Goal: Task Accomplishment & Management: Manage account settings

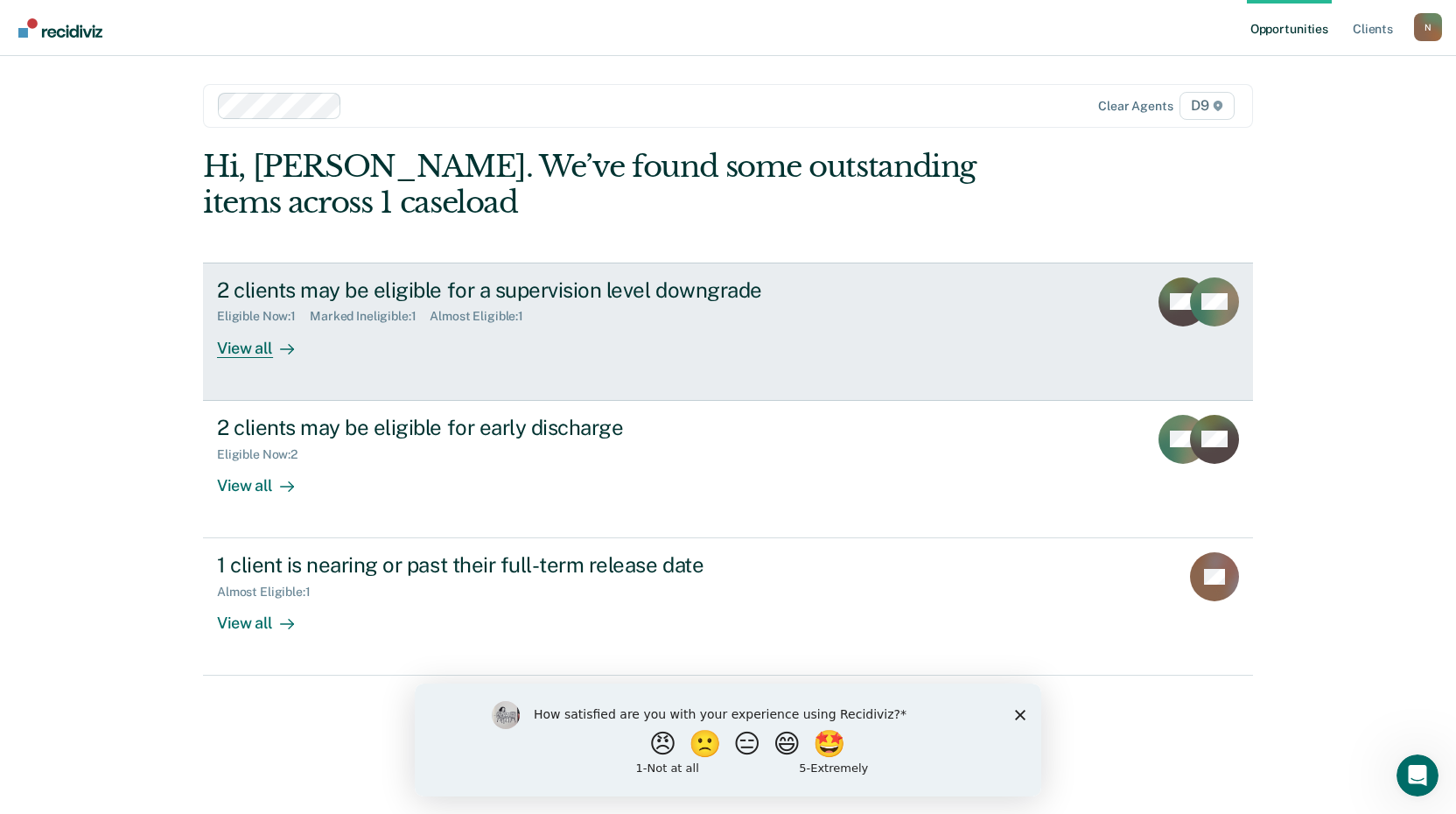
click at [246, 356] on div "View all" at bounding box center [266, 340] width 98 height 34
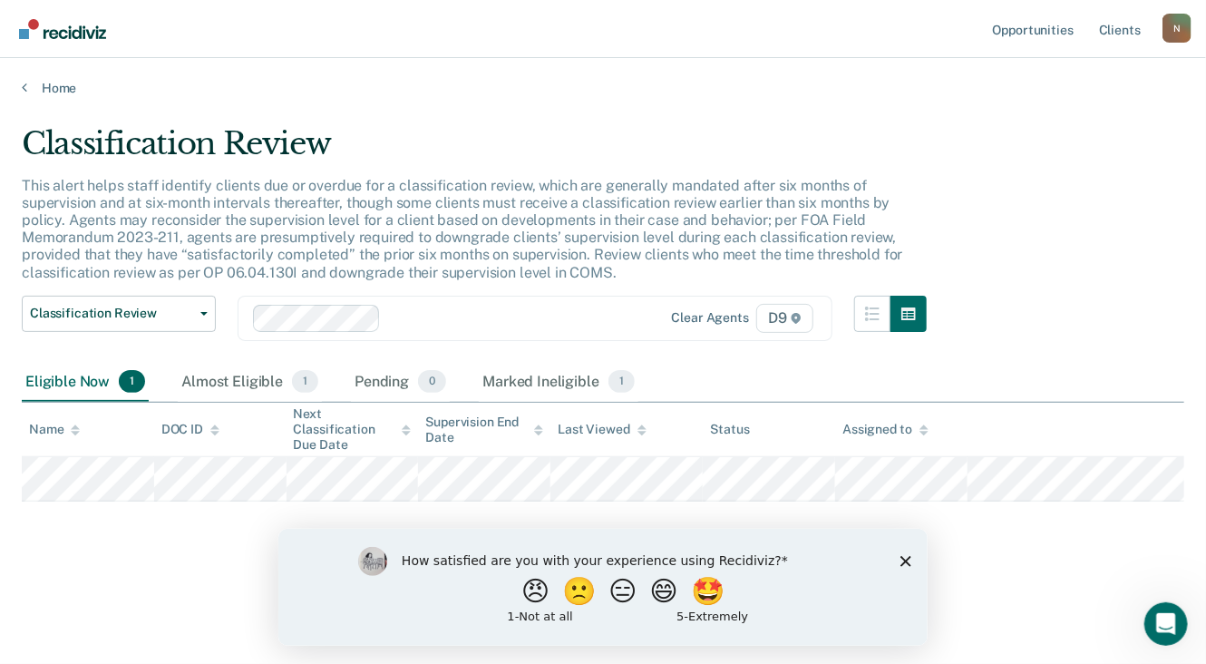
click at [905, 557] on icon "Close survey" at bounding box center [905, 560] width 11 height 11
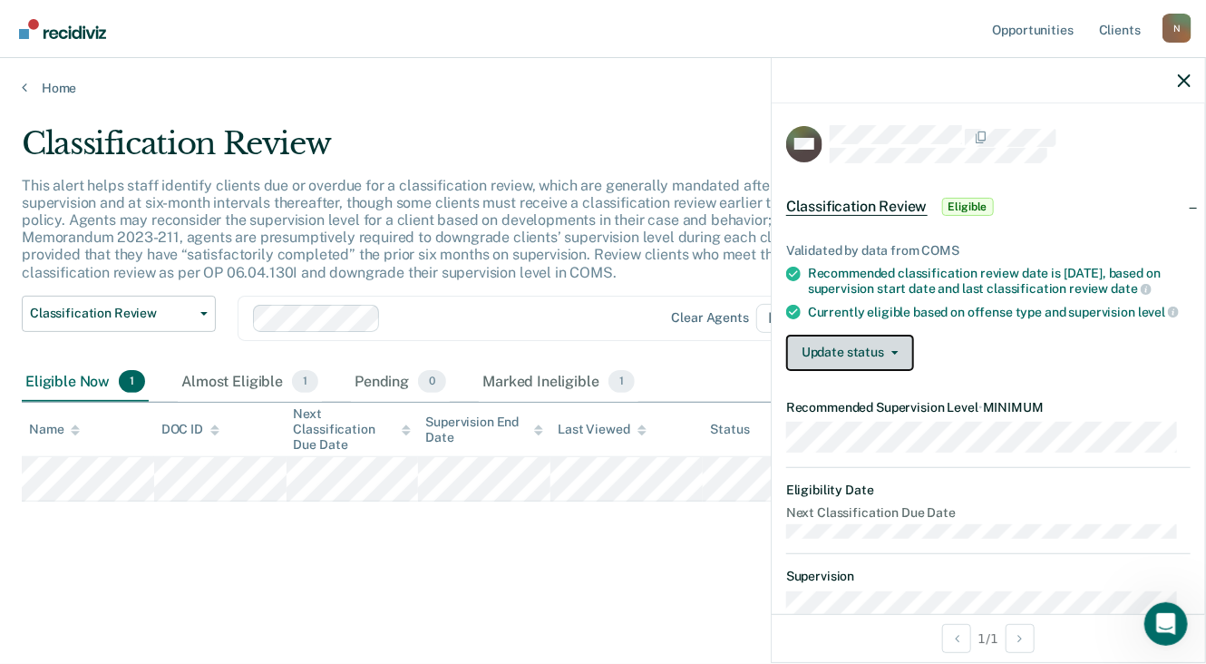
click at [897, 366] on button "Update status" at bounding box center [850, 353] width 128 height 36
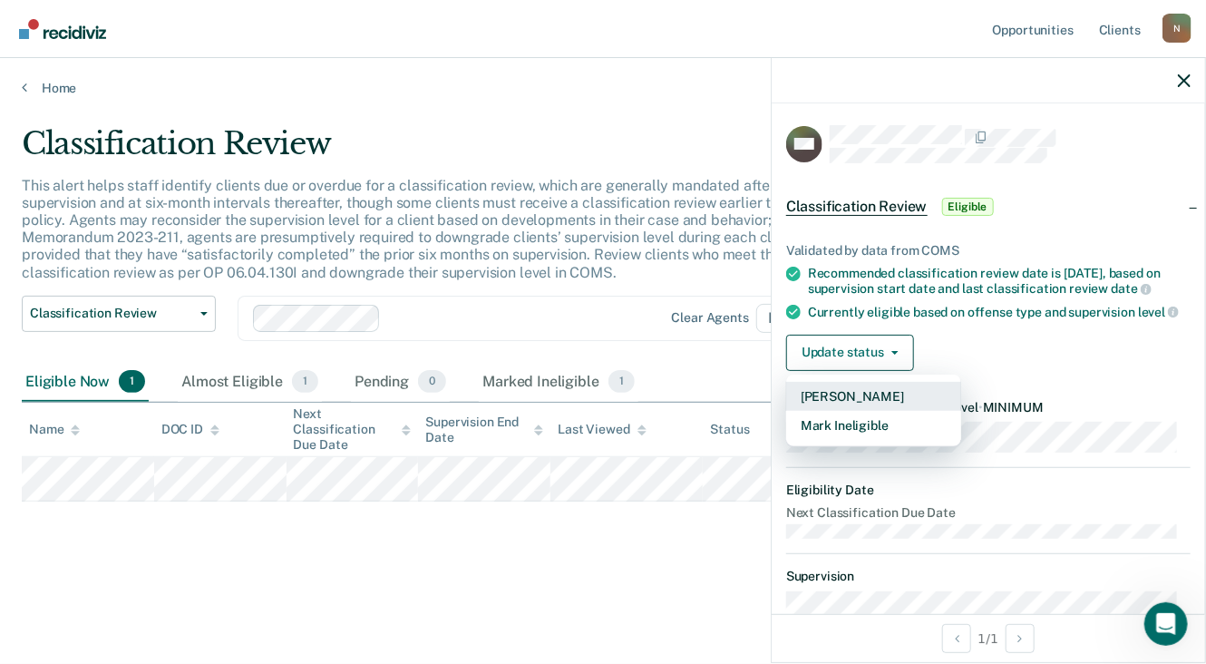
click at [838, 402] on button "[PERSON_NAME]" at bounding box center [873, 396] width 175 height 29
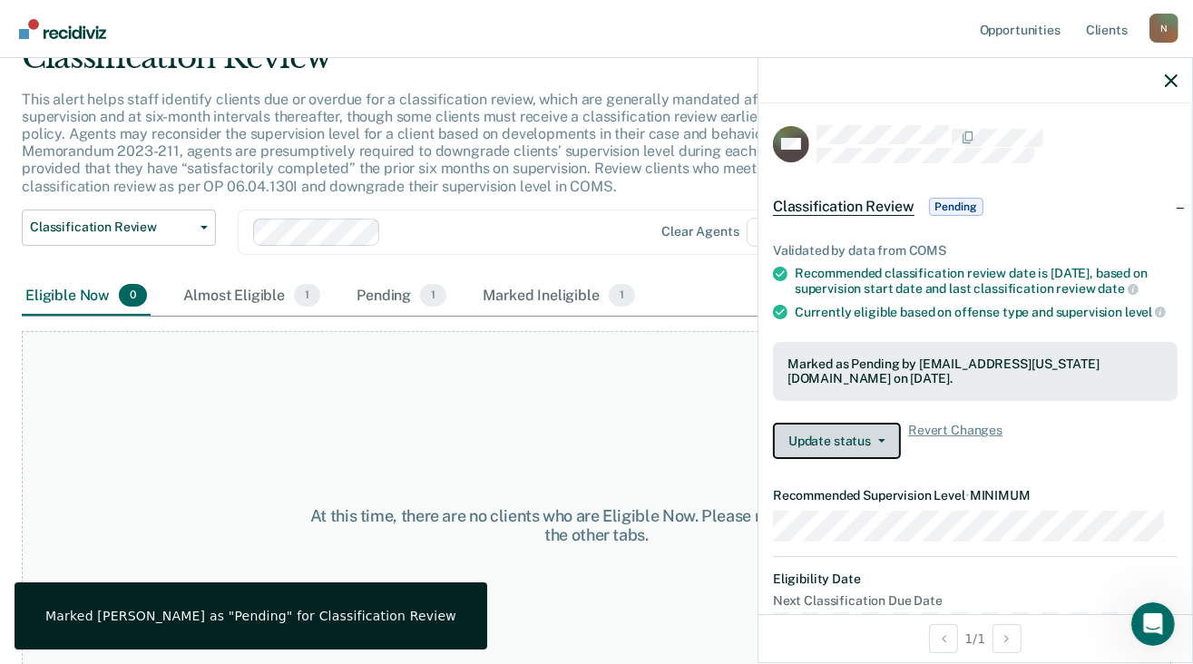
scroll to position [91, 0]
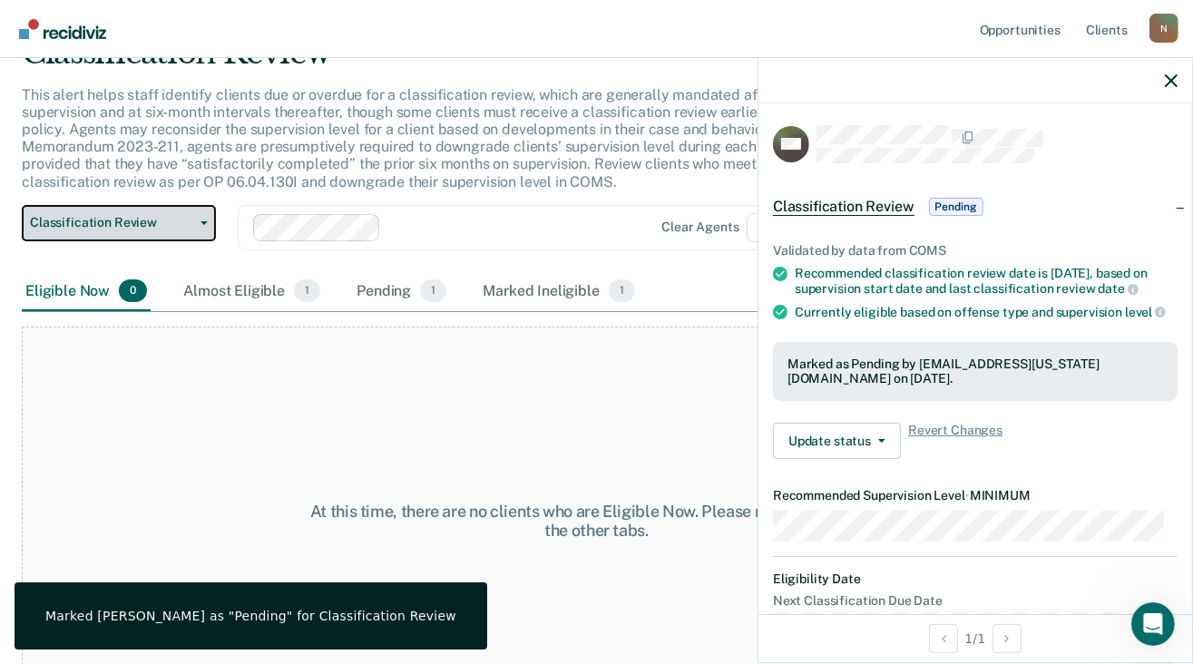
click at [203, 221] on icon "button" at bounding box center [203, 223] width 7 height 4
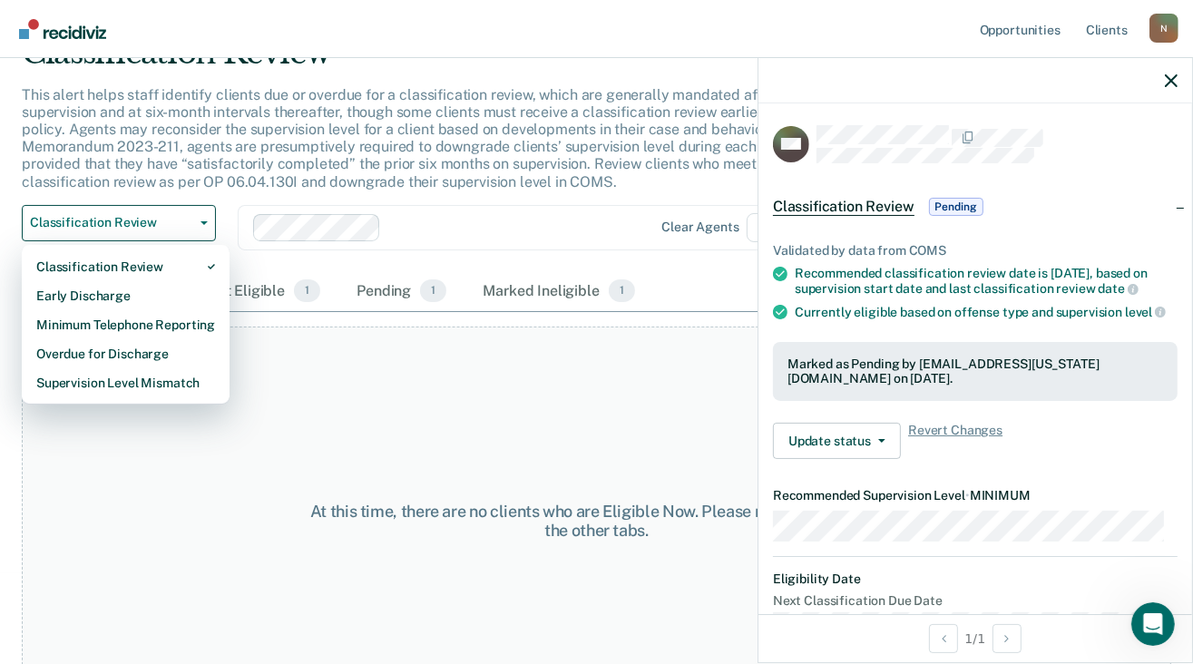
click at [526, 233] on div at bounding box center [513, 227] width 250 height 21
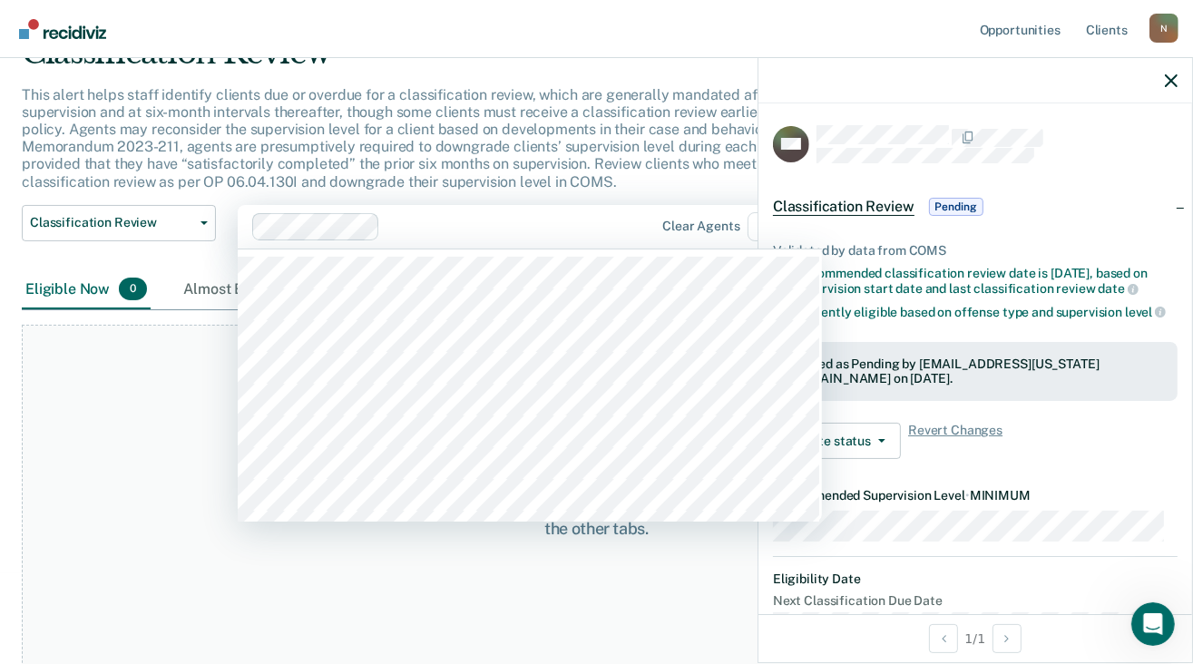
click at [133, 561] on div "At this time, there are no clients who are Eligible Now. Please navigate to one…" at bounding box center [596, 519] width 1149 height 388
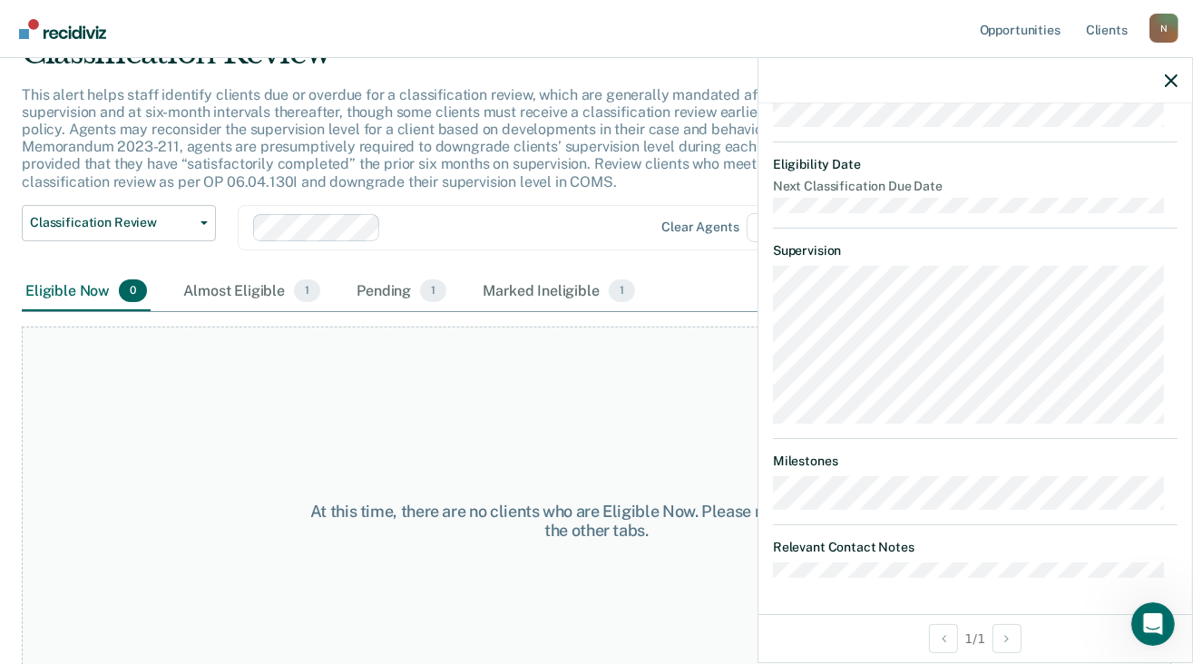
scroll to position [140, 0]
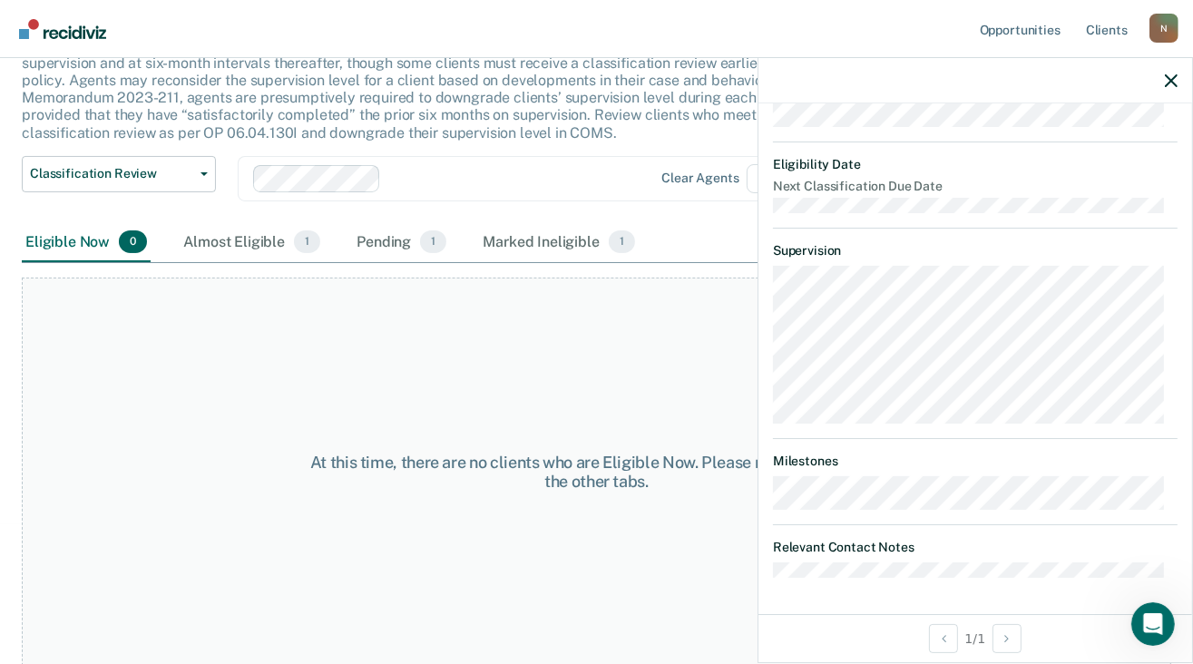
click at [1178, 84] on div at bounding box center [975, 80] width 434 height 45
click at [1168, 78] on icon "button" at bounding box center [1171, 80] width 13 height 13
